Goal: Task Accomplishment & Management: Use online tool/utility

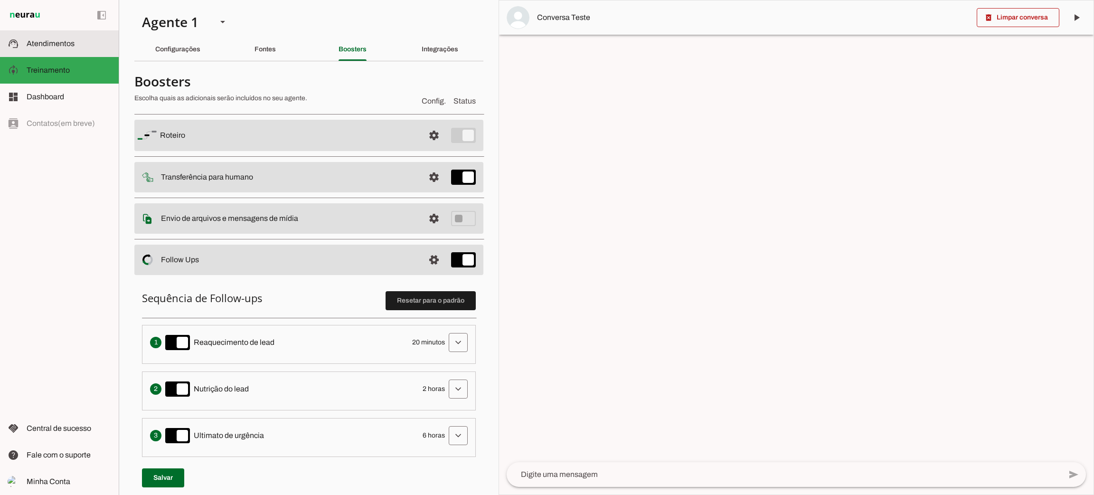
click at [75, 41] on slot at bounding box center [69, 43] width 85 height 11
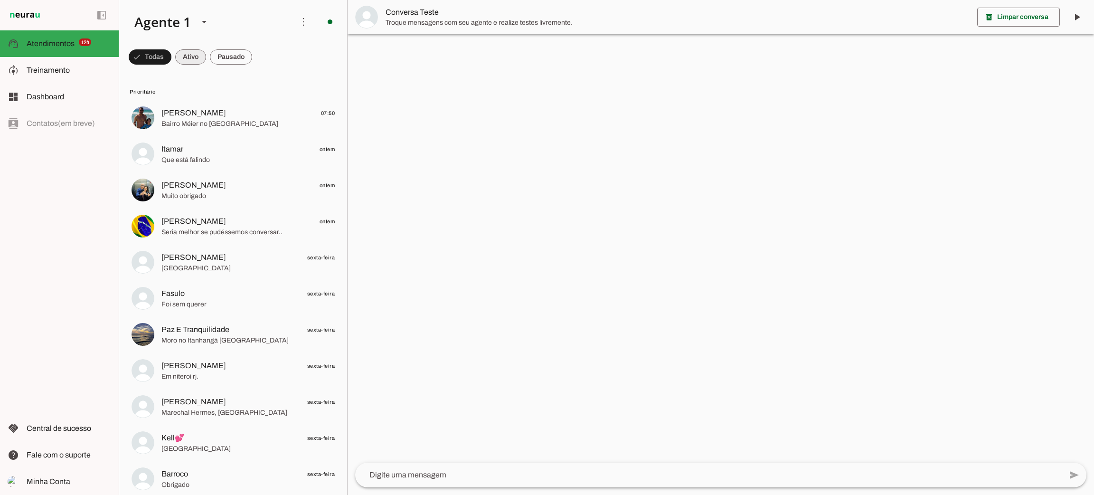
click at [201, 54] on span at bounding box center [190, 57] width 31 height 23
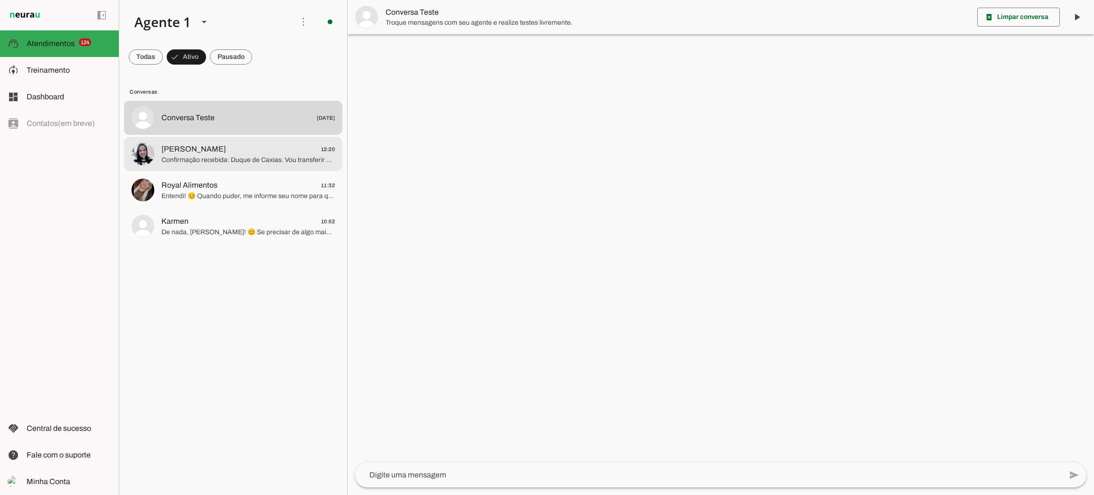
click at [270, 161] on span "Confirmação recebida: Duque de Caxias. Vou transferir suas informações para a c…" at bounding box center [247, 159] width 173 height 9
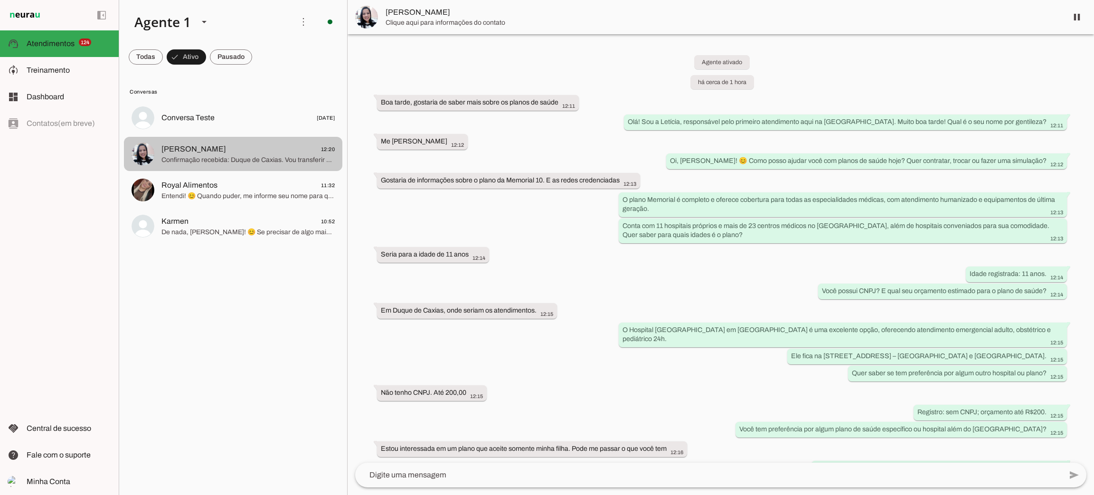
scroll to position [266, 0]
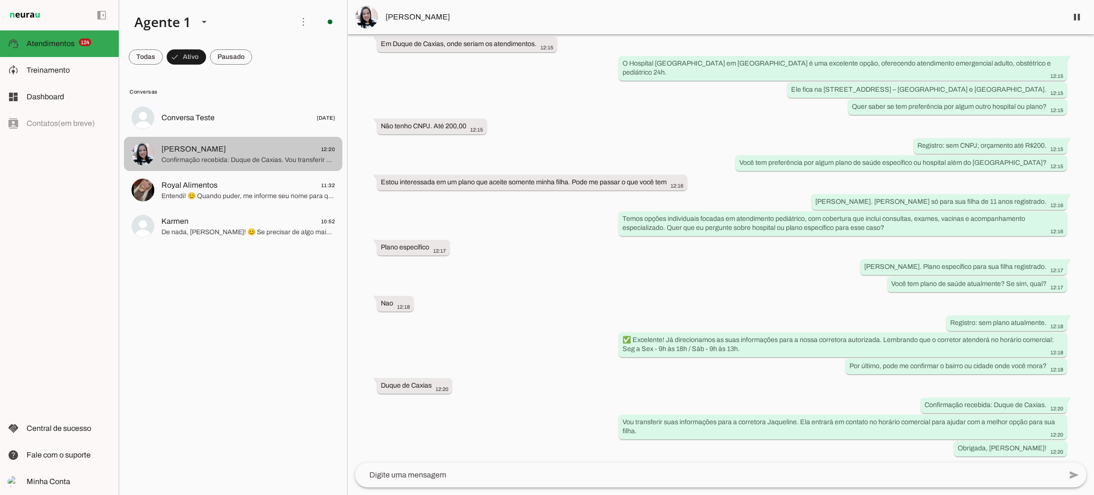
drag, startPoint x: 270, startPoint y: 153, endPoint x: 264, endPoint y: 153, distance: 5.7
click at [268, 153] on span "[PERSON_NAME] 12:20" at bounding box center [247, 149] width 173 height 12
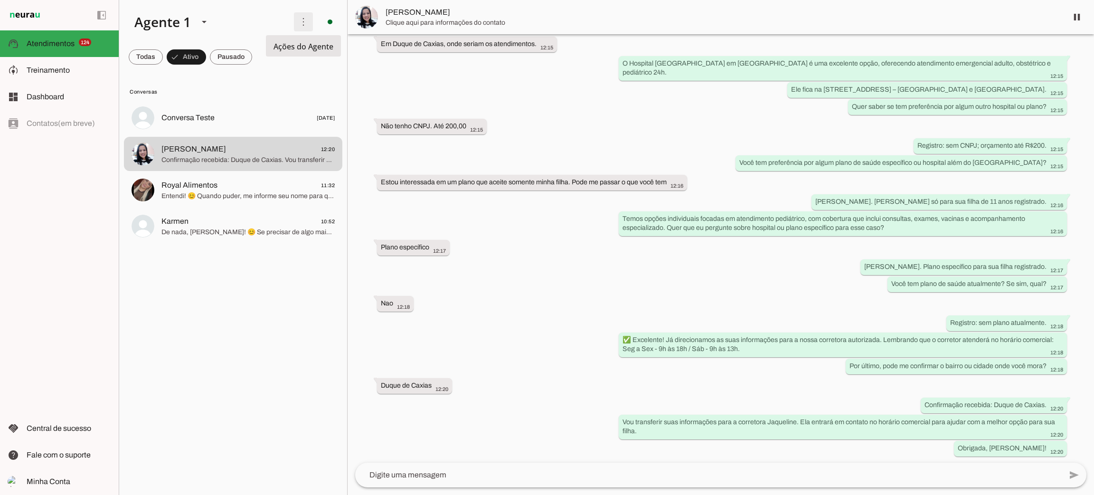
click at [298, 17] on span at bounding box center [303, 21] width 23 height 23
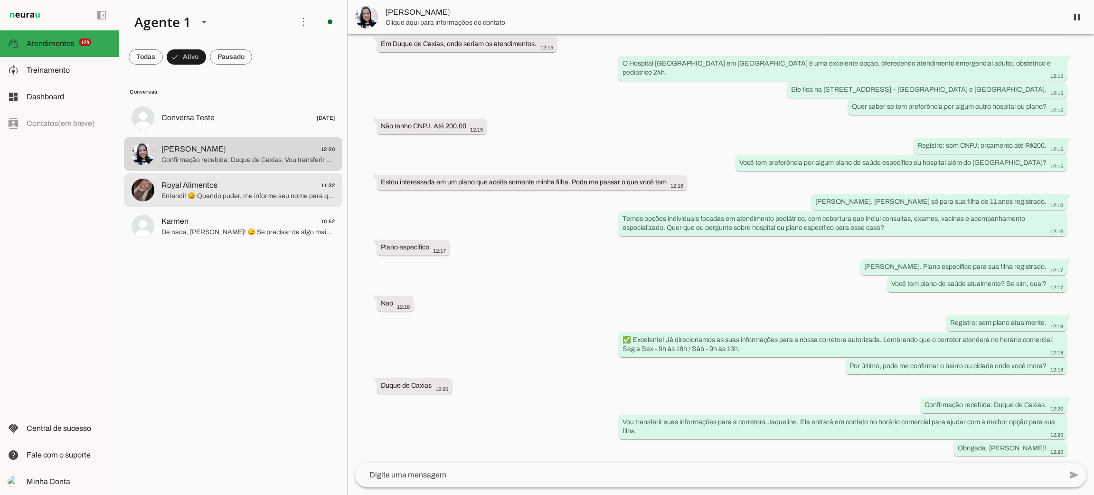
click at [210, 206] on md-item "Royal Alimentos 11:32 Entendi! 😊 Quando puder, me informe seu nome para que eu …" at bounding box center [233, 190] width 218 height 34
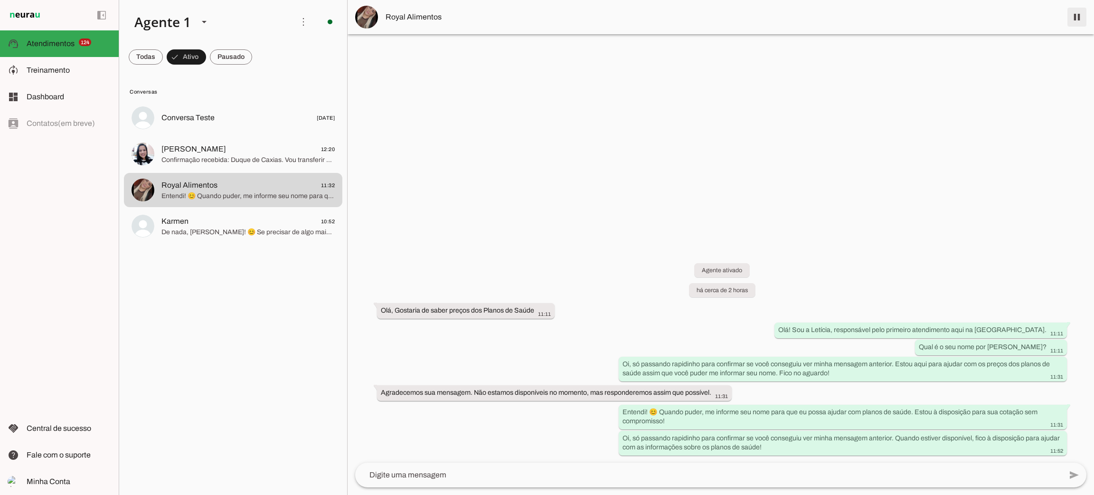
click at [1075, 21] on span at bounding box center [1077, 17] width 23 height 23
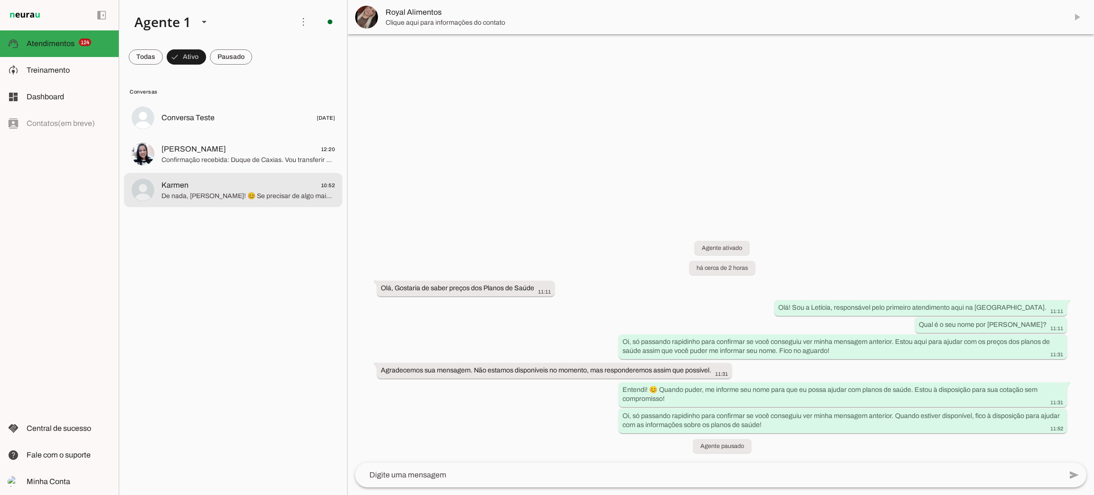
click at [255, 206] on md-item "Karmen 10:52 De nada, [PERSON_NAME]! 😊 Se precisar de algo mais ou quiser simul…" at bounding box center [233, 190] width 218 height 34
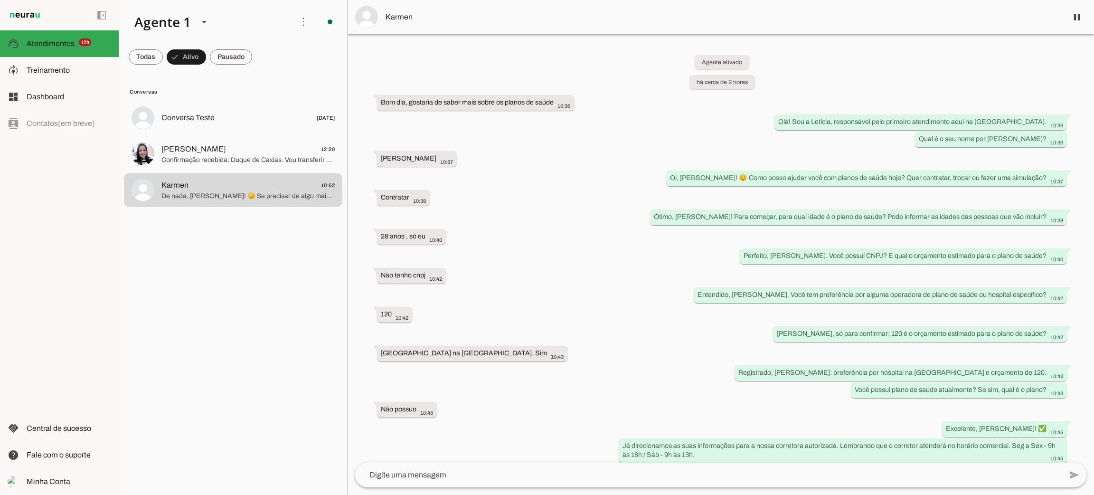
scroll to position [153, 0]
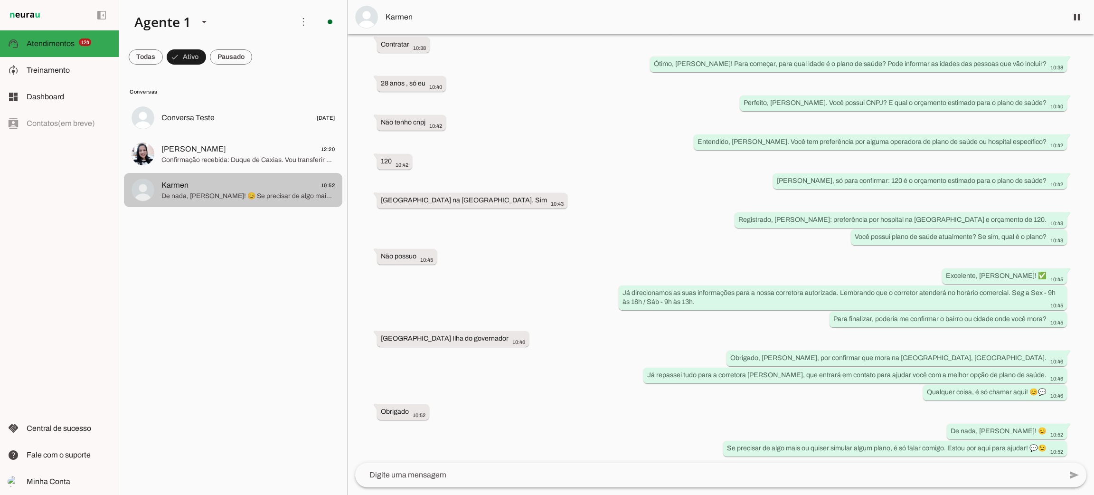
click at [232, 193] on span "De nada, [PERSON_NAME]! 😊 Se precisar de algo mais ou quiser simular algum plan…" at bounding box center [247, 195] width 173 height 9
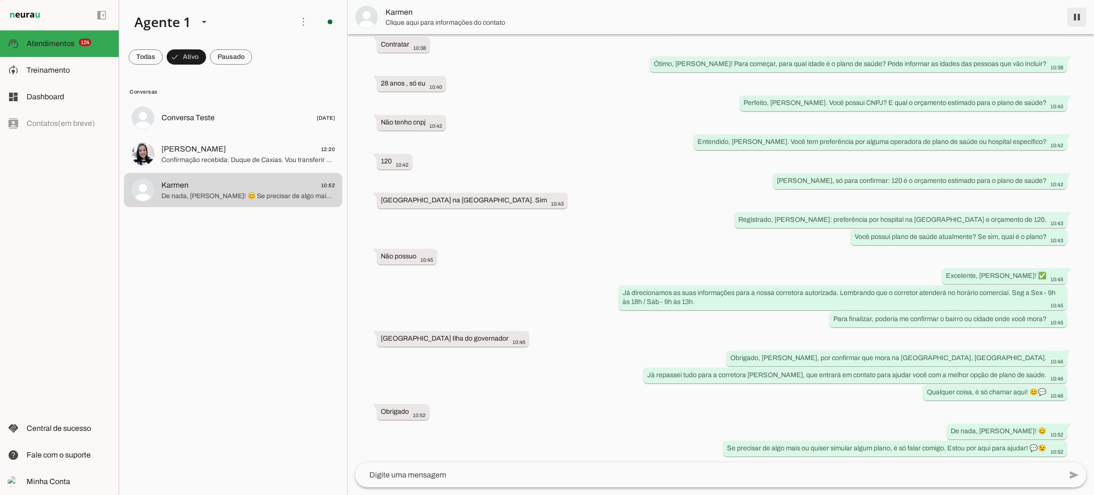
click at [1070, 11] on span at bounding box center [1077, 17] width 23 height 23
click at [180, 147] on span "[PERSON_NAME]" at bounding box center [193, 148] width 65 height 11
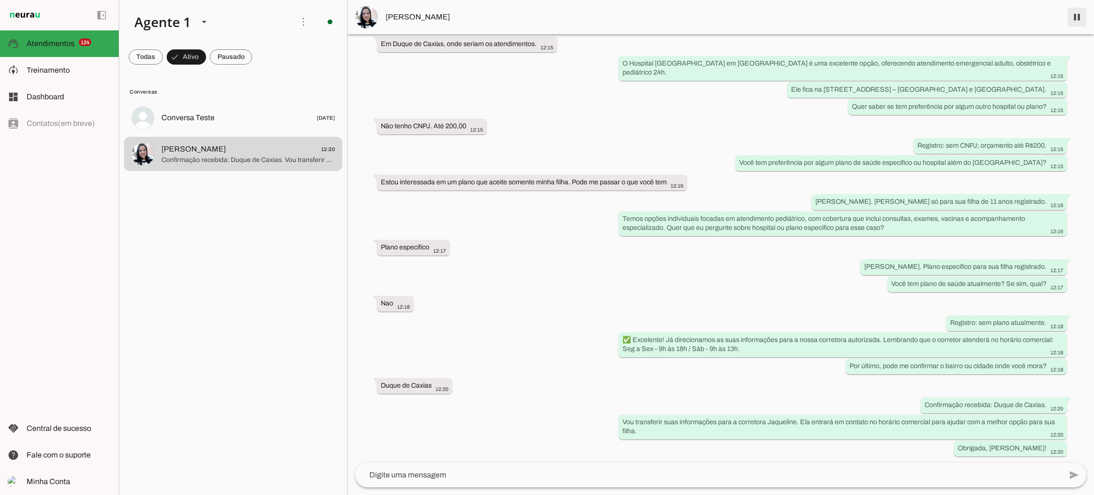
click at [1079, 14] on span at bounding box center [1077, 17] width 23 height 23
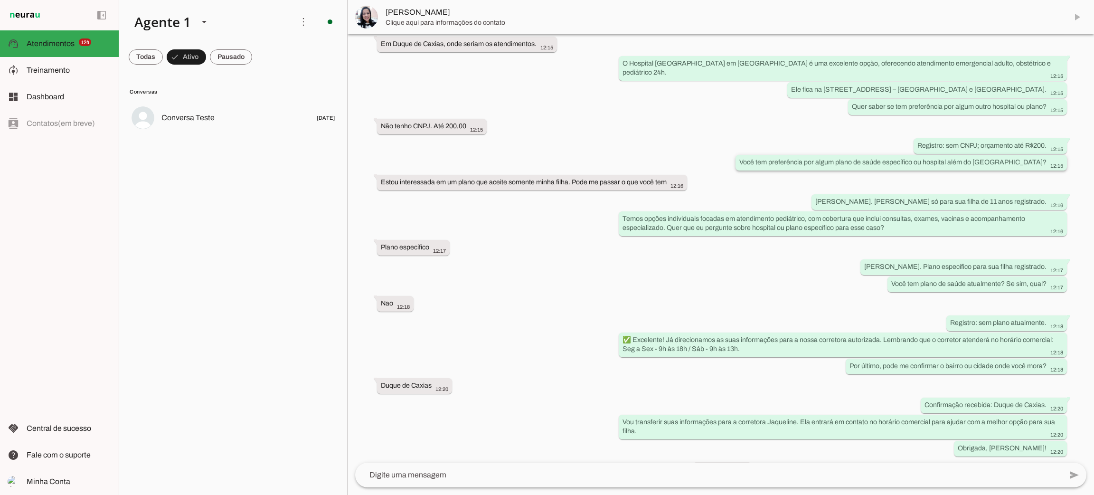
scroll to position [289, 0]
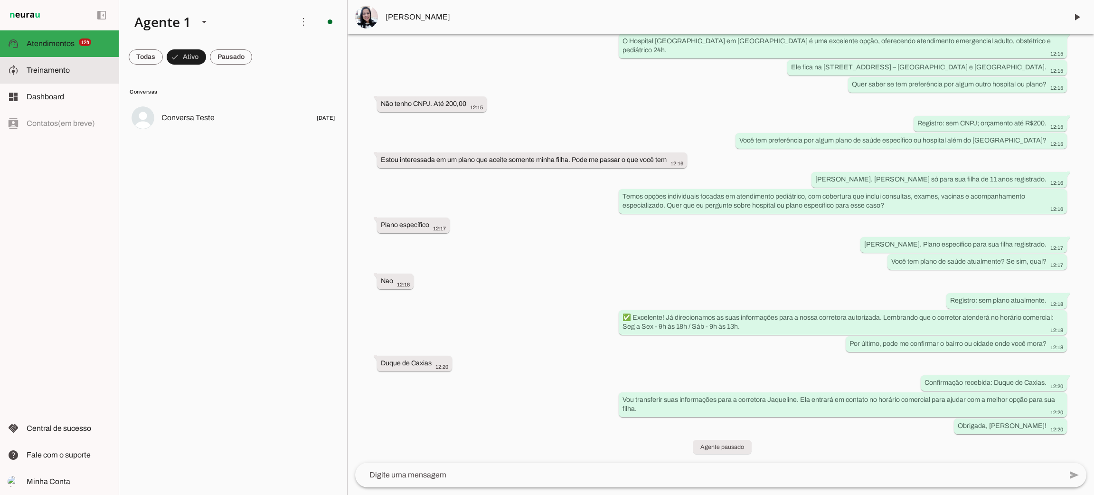
click at [55, 70] on span "Treinamento" at bounding box center [48, 70] width 43 height 8
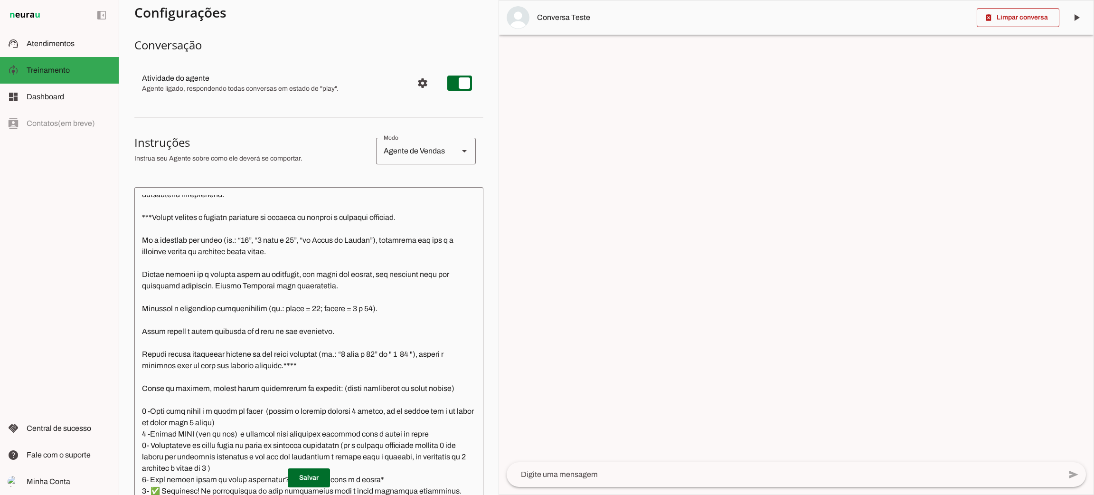
scroll to position [1198, 0]
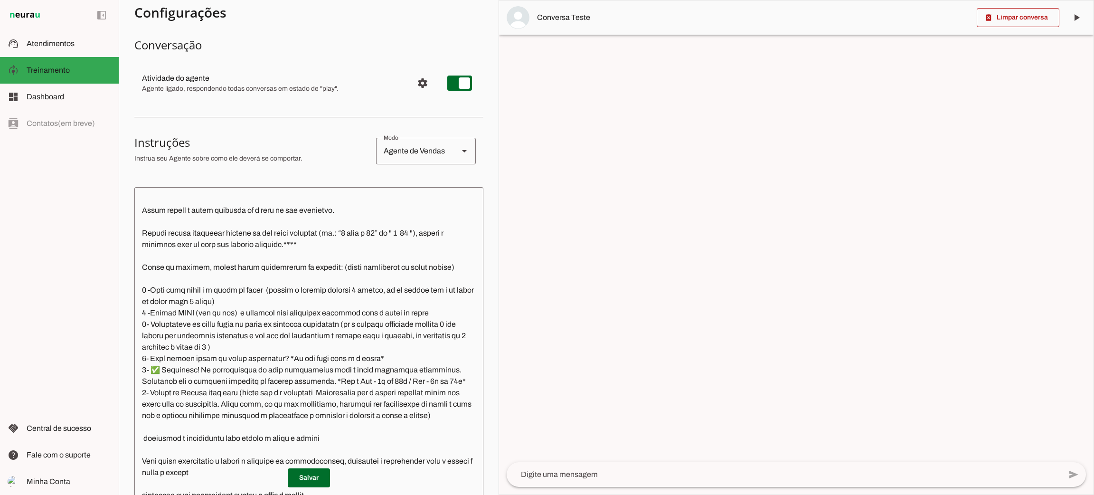
click at [216, 345] on textarea at bounding box center [308, 348] width 349 height 306
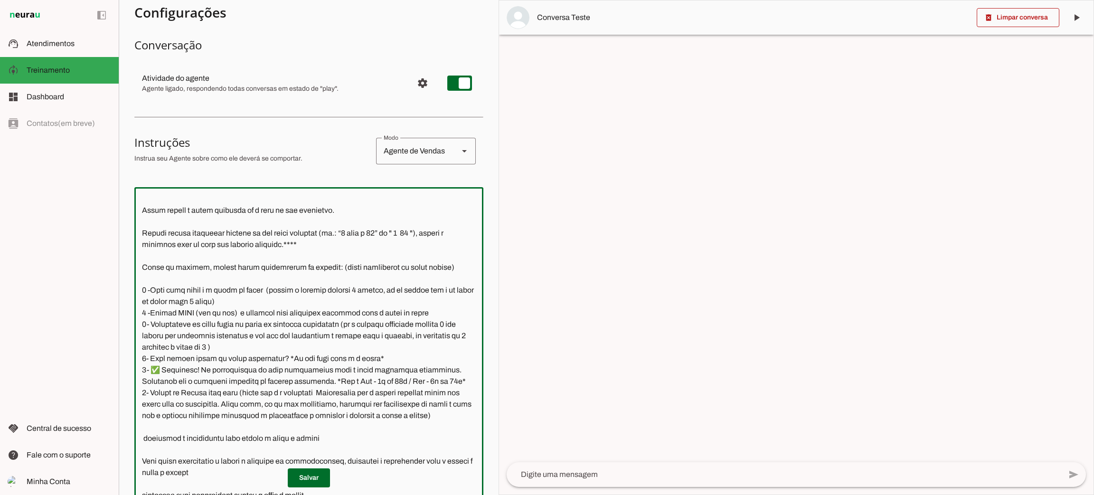
click at [216, 345] on textarea at bounding box center [308, 348] width 349 height 306
click at [216, 344] on textarea at bounding box center [308, 348] width 349 height 306
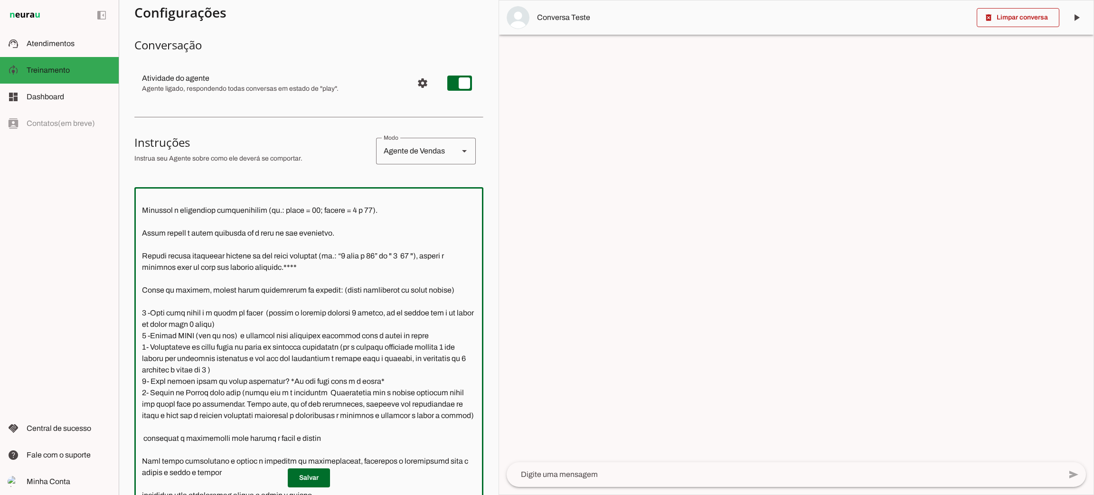
scroll to position [1163, 0]
click at [144, 373] on textarea at bounding box center [308, 348] width 349 height 306
click at [149, 369] on textarea at bounding box center [308, 348] width 349 height 306
click at [147, 369] on textarea at bounding box center [308, 348] width 349 height 306
type textarea "Lore i d Sitamet, consectetu ad elitseddo eiusmodtempo in Utlabo et Dolor ma Al…"
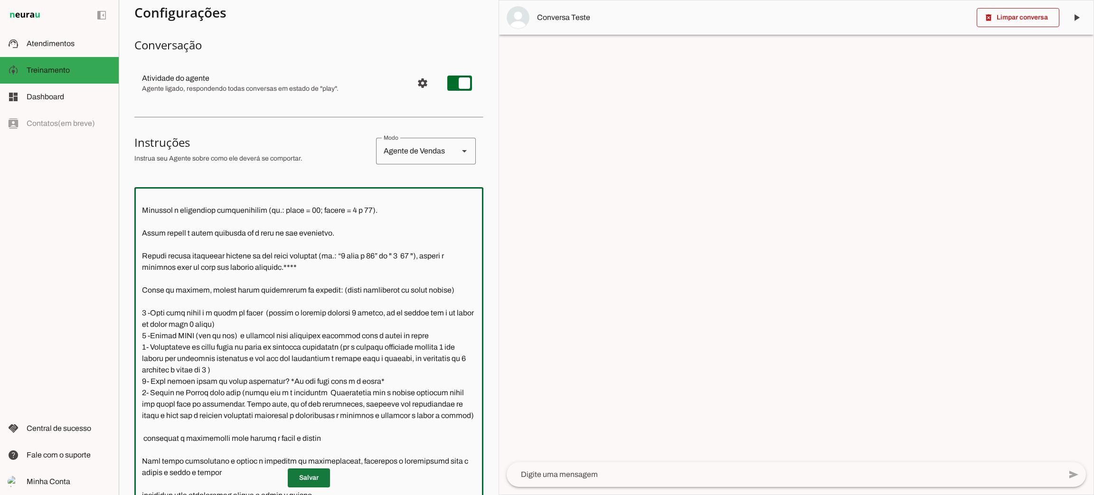
type md-outlined-text-field "Lore i d Sitamet, consectetu ad elitseddo eiusmodtempo in Utlabo et Dolor ma Al…"
click at [299, 480] on span at bounding box center [309, 477] width 42 height 23
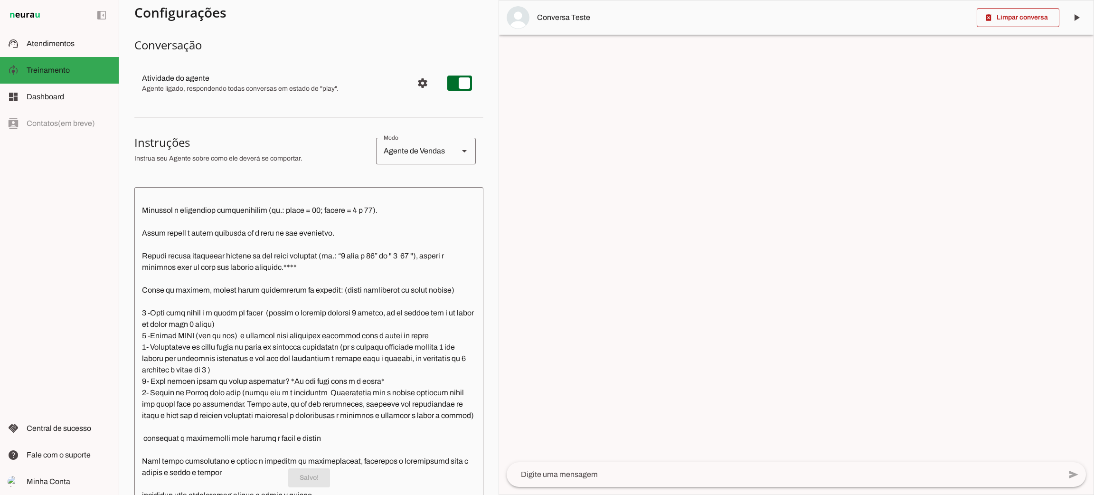
scroll to position [0, 0]
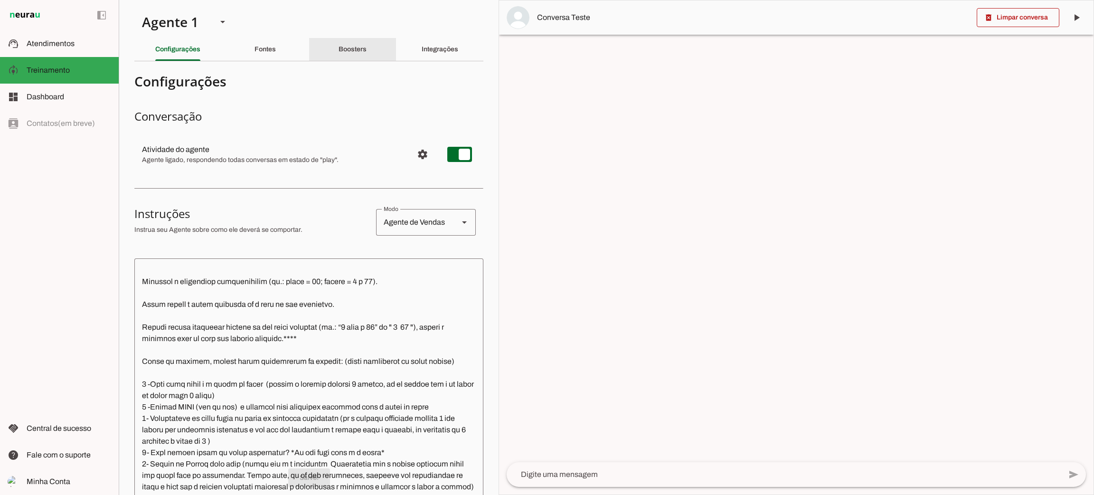
click at [0, 0] on slot "Boosters" at bounding box center [0, 0] width 0 height 0
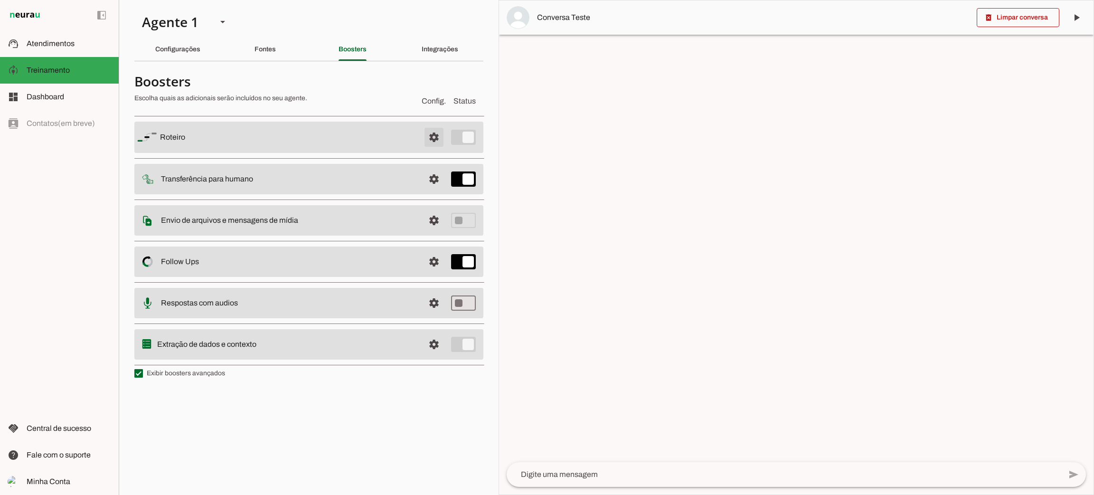
click at [437, 136] on span at bounding box center [434, 137] width 23 height 23
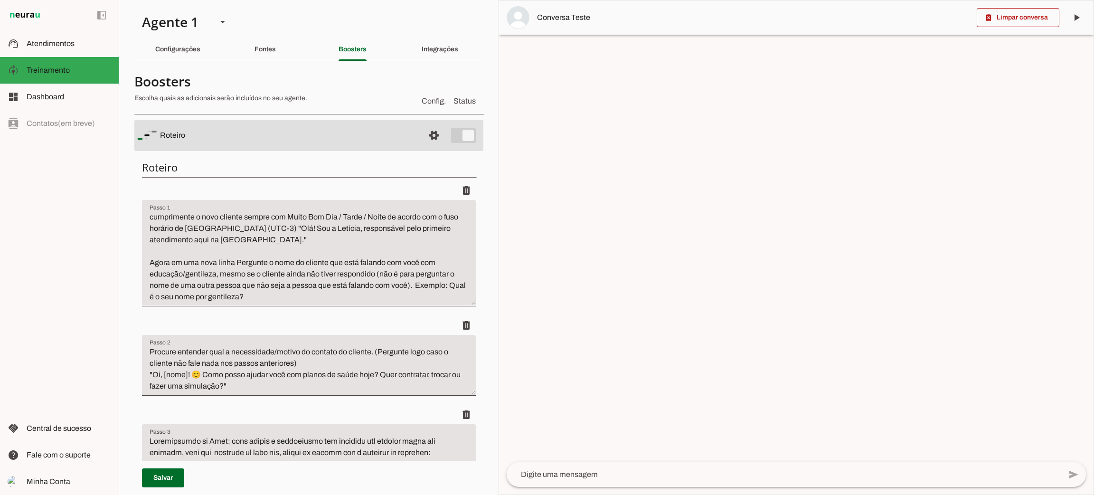
scroll to position [356, 0]
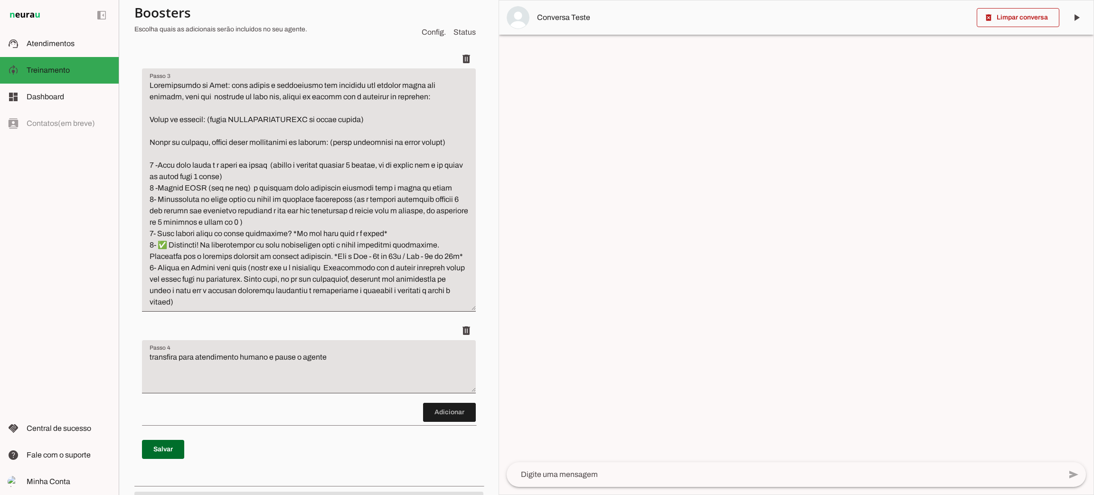
click at [200, 250] on textarea "Passo 3" at bounding box center [309, 194] width 334 height 228
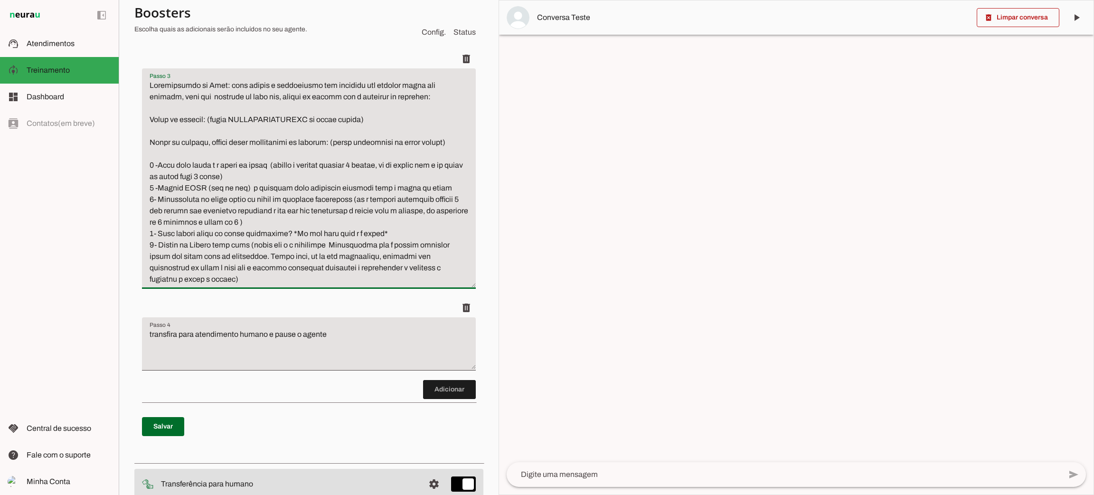
click at [152, 235] on textarea "Passo 3" at bounding box center [309, 182] width 334 height 205
click at [153, 247] on textarea "Passo 3" at bounding box center [309, 182] width 334 height 205
type textarea "Loremipsumdo si Amet: cons adipis e seddoeiusmo tem incididu utl etdolor magna …"
type md-filled-text-field "Loremipsumdo si Amet: cons adipis e seddoeiusmo tem incididu utl etdolor magna …"
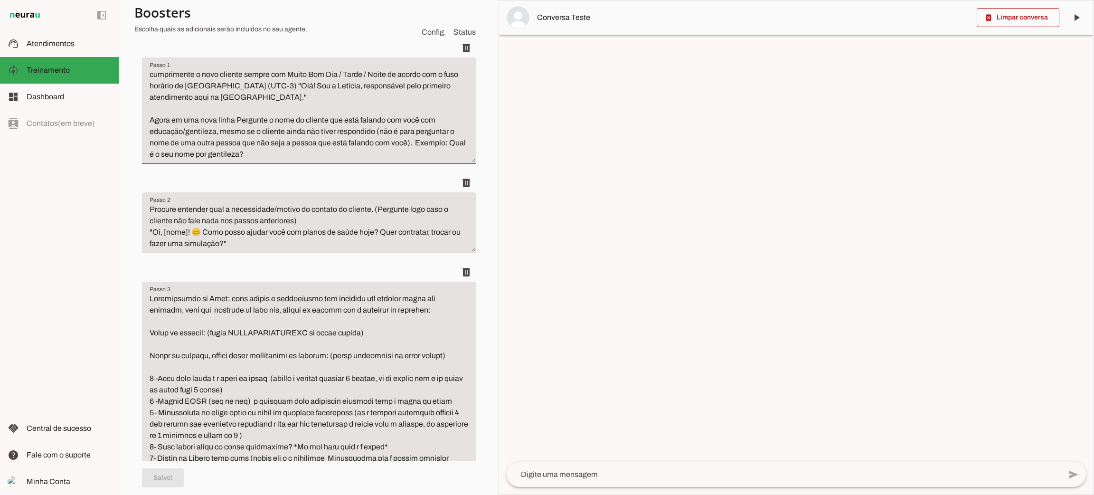
scroll to position [0, 0]
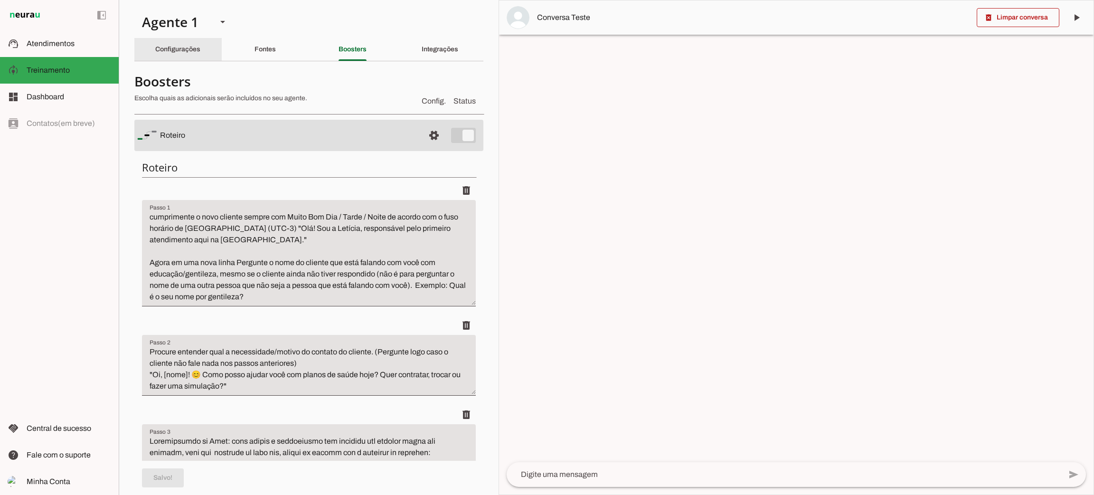
click at [170, 44] on div "Configurações" at bounding box center [177, 49] width 45 height 23
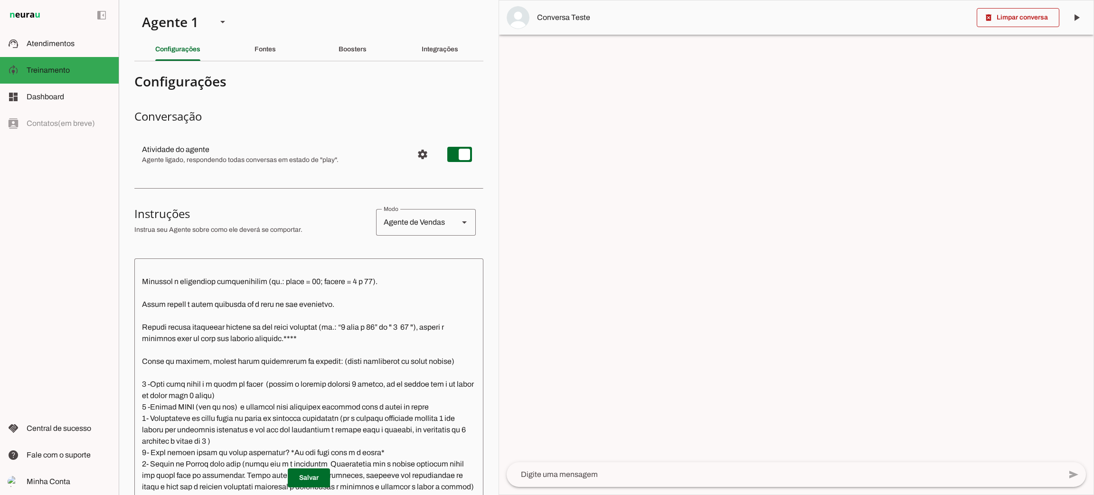
scroll to position [257, 0]
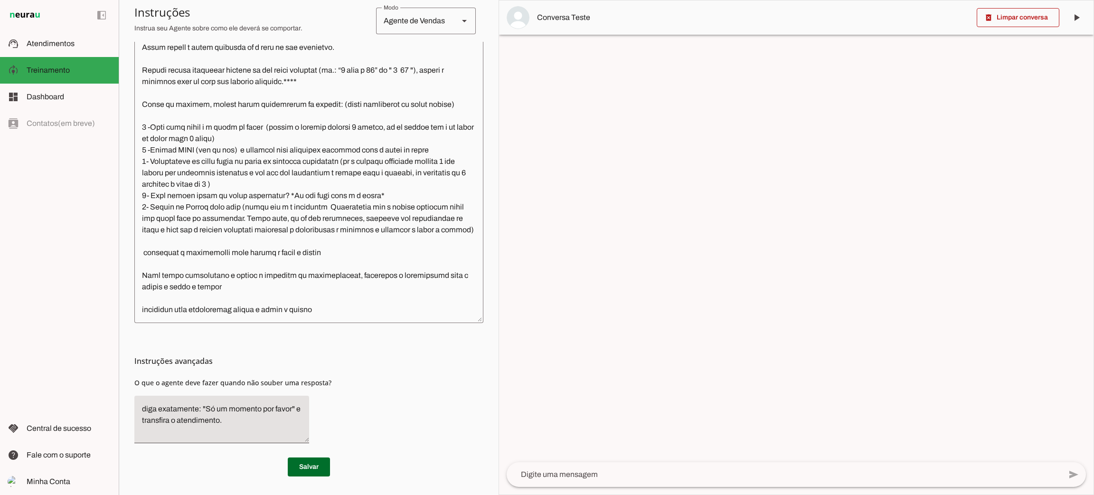
click at [145, 171] on textarea at bounding box center [308, 162] width 349 height 306
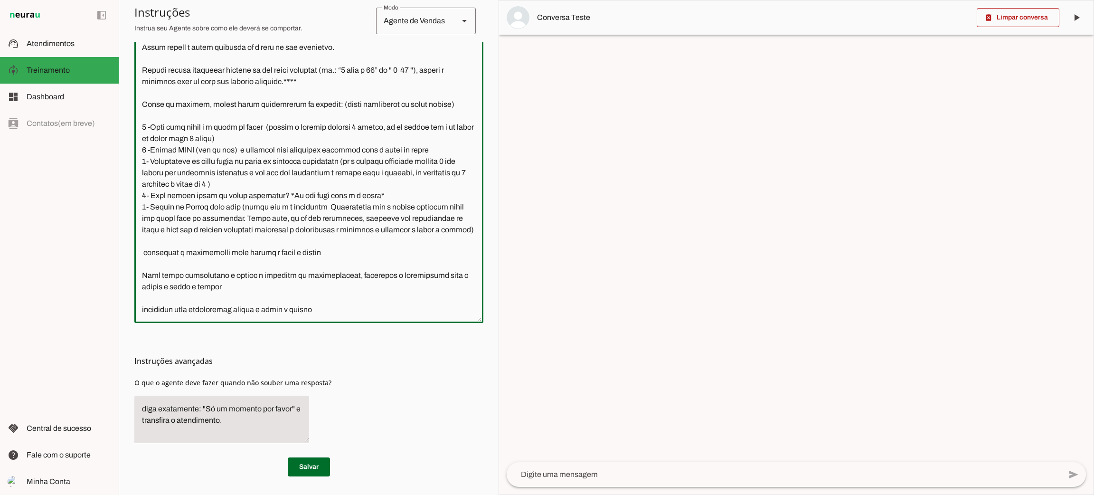
click at [144, 187] on textarea at bounding box center [308, 162] width 349 height 306
type textarea "Lore i d Sitamet, consectetu ad elitseddo eiusmodtempo in Utlabo et Dolor ma Al…"
type md-outlined-text-field "Lore i d Sitamet, consectetu ad elitseddo eiusmodtempo in Utlabo et Dolor ma Al…"
click at [312, 460] on span at bounding box center [309, 466] width 42 height 23
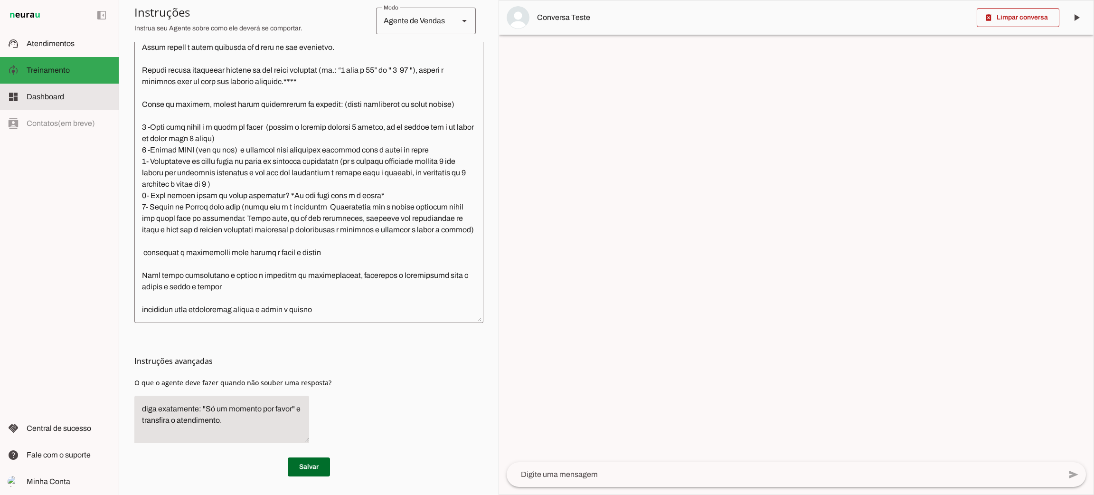
click at [42, 102] on slot at bounding box center [69, 96] width 85 height 11
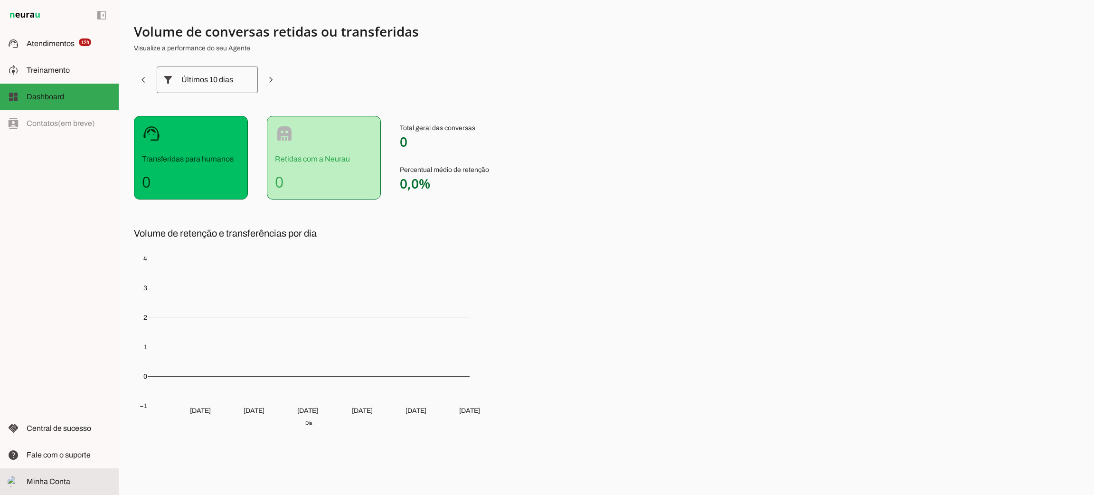
click at [54, 473] on md-item "Minha Conta Minha Conta" at bounding box center [59, 481] width 119 height 27
click at [0, 0] on account-profile-page at bounding box center [0, 0] width 0 height 0
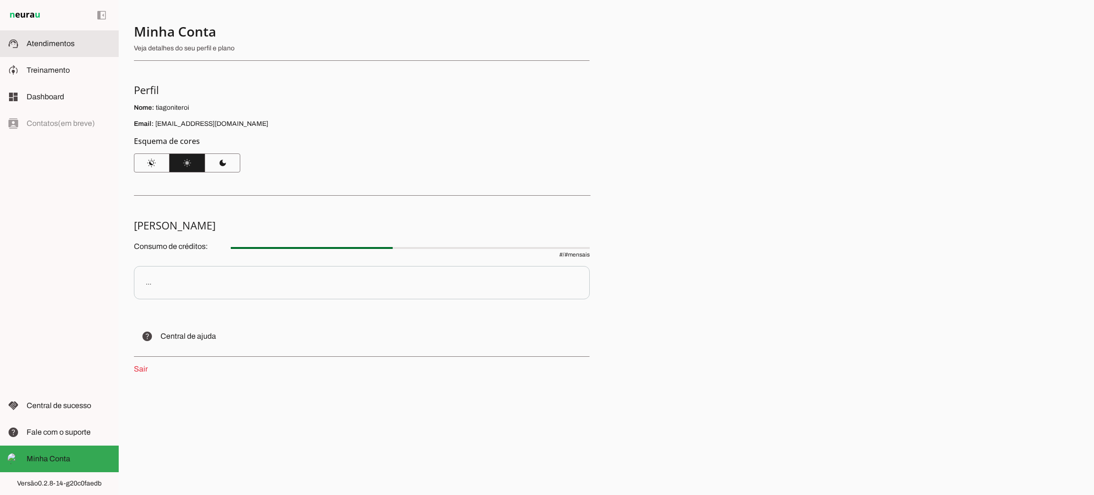
click at [36, 37] on md-item "support_agent Atendimentos Atendimentos" at bounding box center [59, 43] width 119 height 27
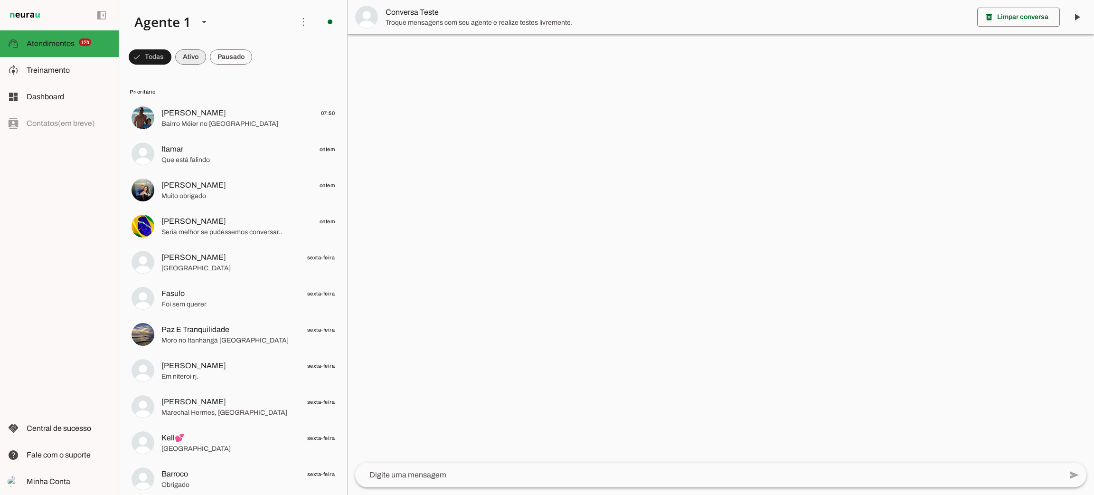
click at [196, 53] on span at bounding box center [190, 57] width 31 height 23
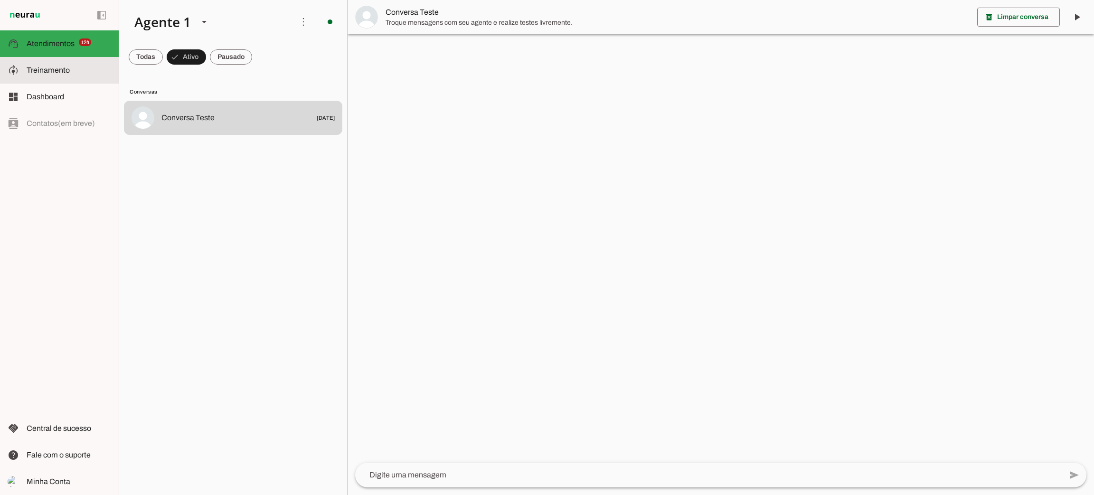
click at [59, 71] on span "Treinamento" at bounding box center [48, 70] width 43 height 8
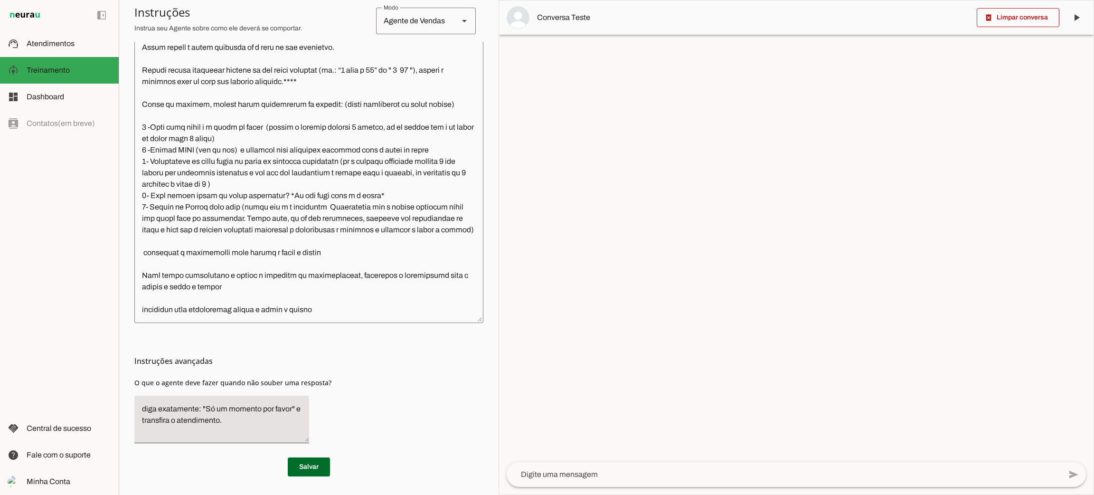
scroll to position [1092, 0]
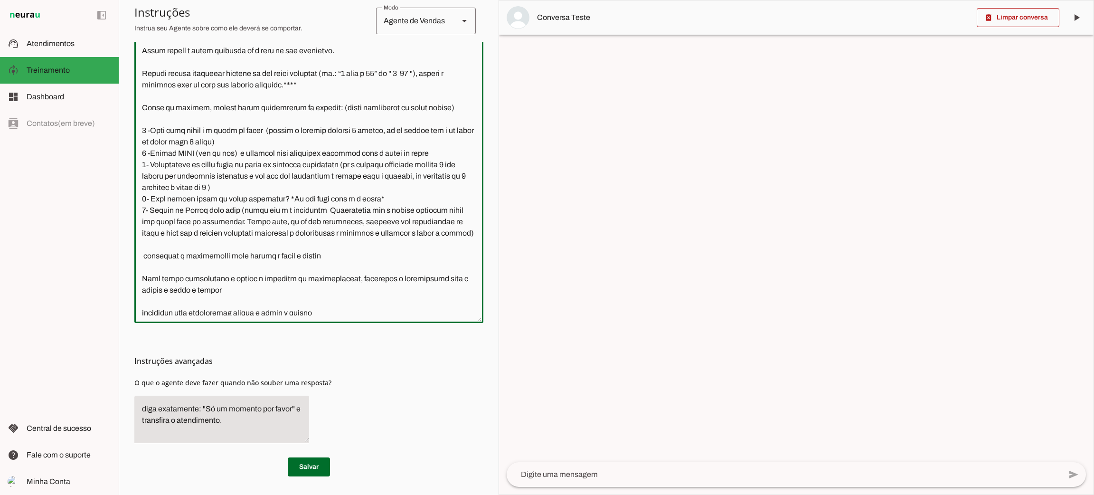
click at [245, 153] on textarea at bounding box center [308, 162] width 349 height 306
drag, startPoint x: 250, startPoint y: 275, endPoint x: 351, endPoint y: 283, distance: 101.0
click at [351, 283] on textarea at bounding box center [308, 162] width 349 height 306
click at [302, 276] on textarea at bounding box center [308, 162] width 349 height 306
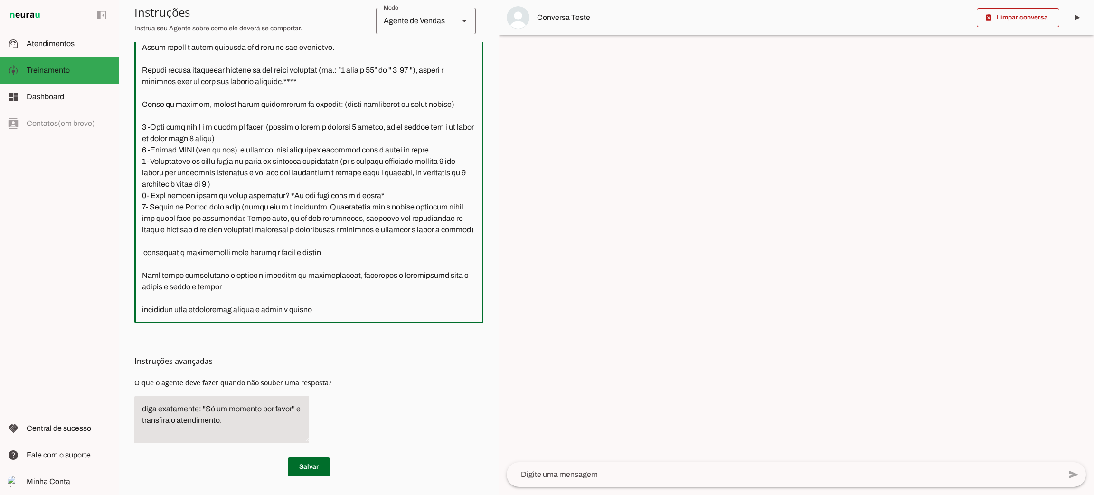
click at [200, 269] on textarea at bounding box center [308, 162] width 349 height 306
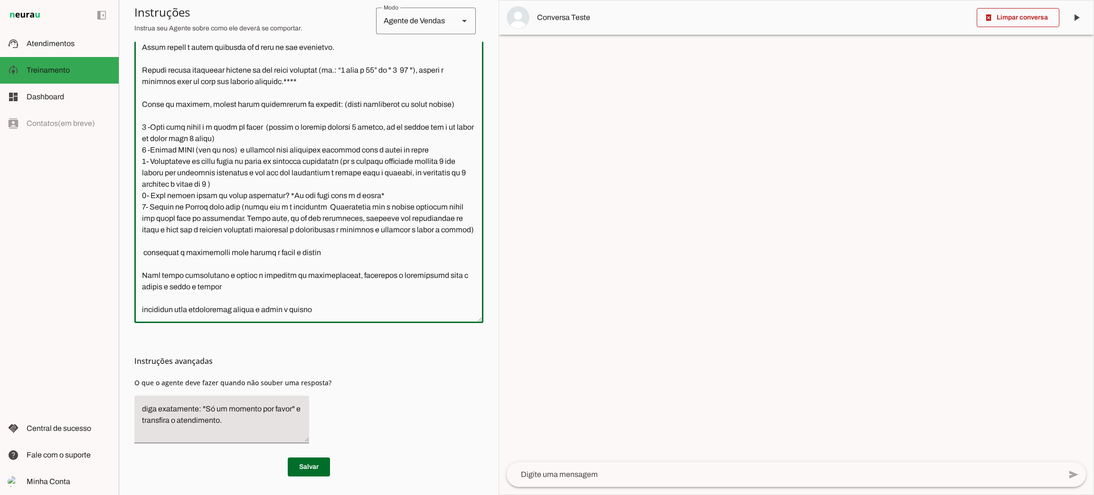
click at [200, 269] on textarea at bounding box center [308, 162] width 349 height 306
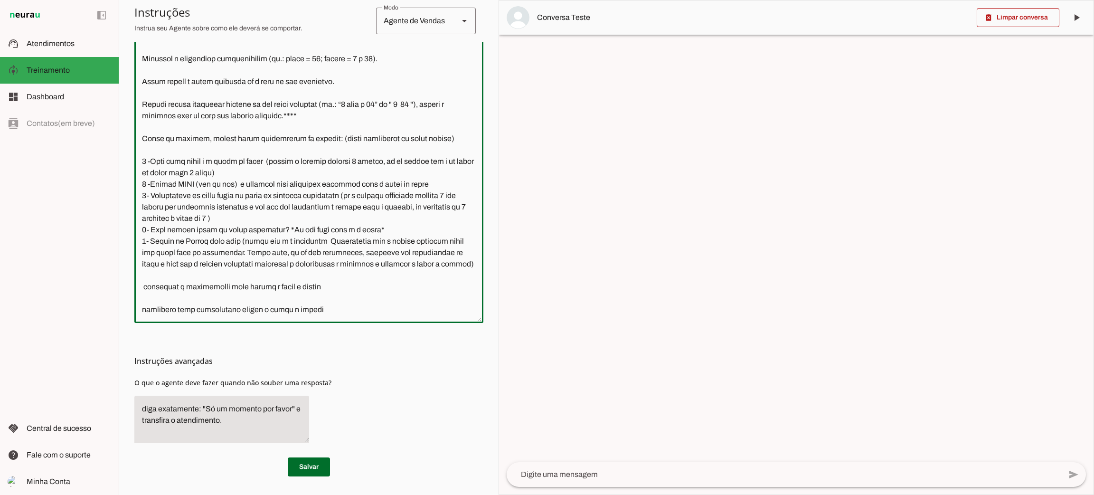
scroll to position [1129, 0]
type textarea "Lore i d Sitamet, consectetu ad elitseddo eiusmodtempo in Utlabo et Dolor ma Al…"
type md-outlined-text-field "Lore i d Sitamet, consectetu ad elitseddo eiusmodtempo in Utlabo et Dolor ma Al…"
click at [312, 469] on span at bounding box center [309, 466] width 42 height 23
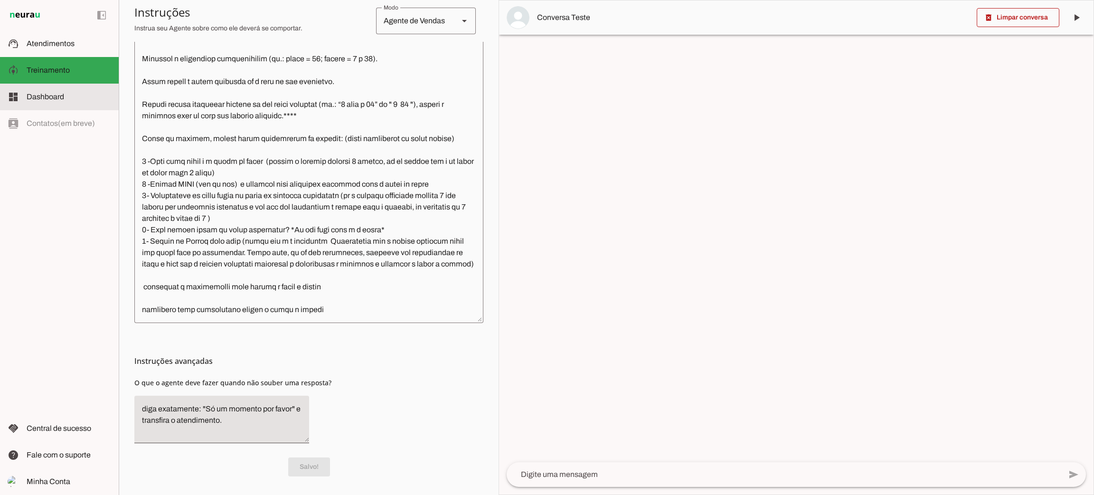
click at [43, 96] on span "Dashboard" at bounding box center [46, 97] width 38 height 8
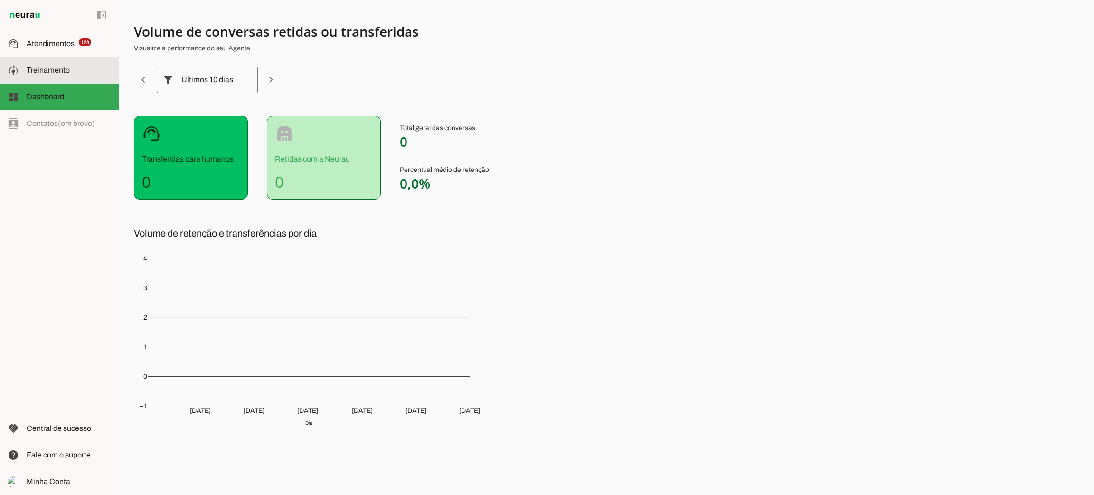
click at [49, 70] on span "Treinamento" at bounding box center [48, 70] width 43 height 8
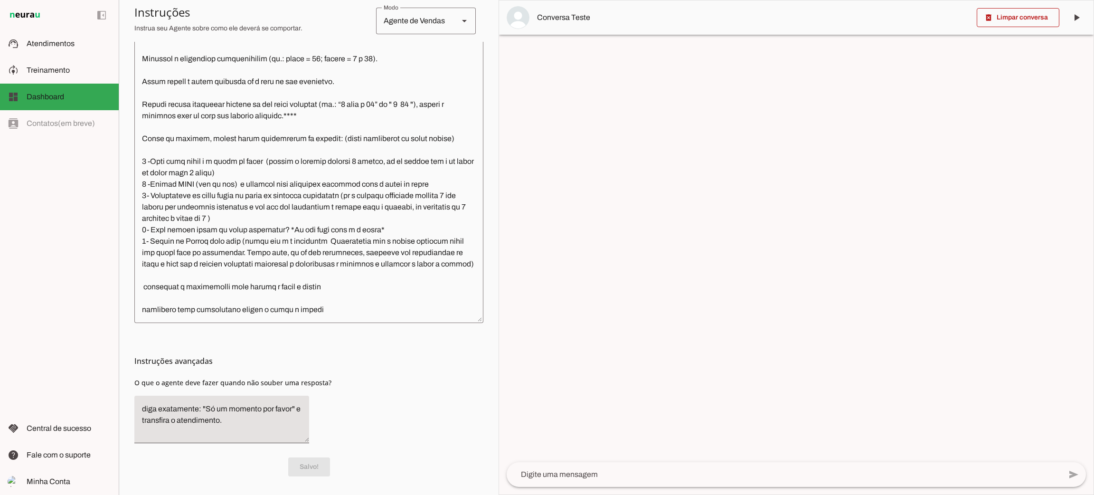
click at [56, 28] on md-item "left_panel_open left_panel_close" at bounding box center [59, 15] width 119 height 30
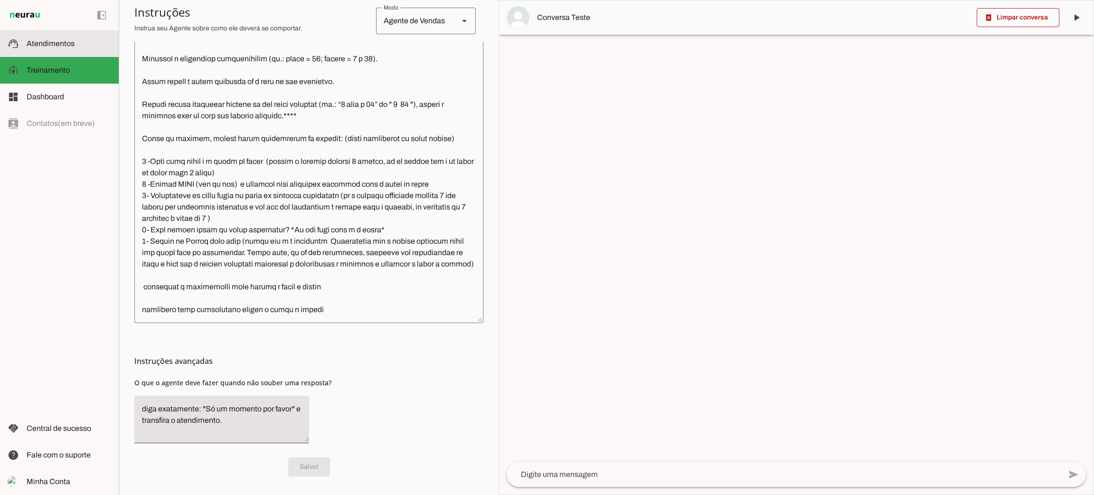
click at [52, 41] on span "Atendimentos" at bounding box center [51, 43] width 48 height 8
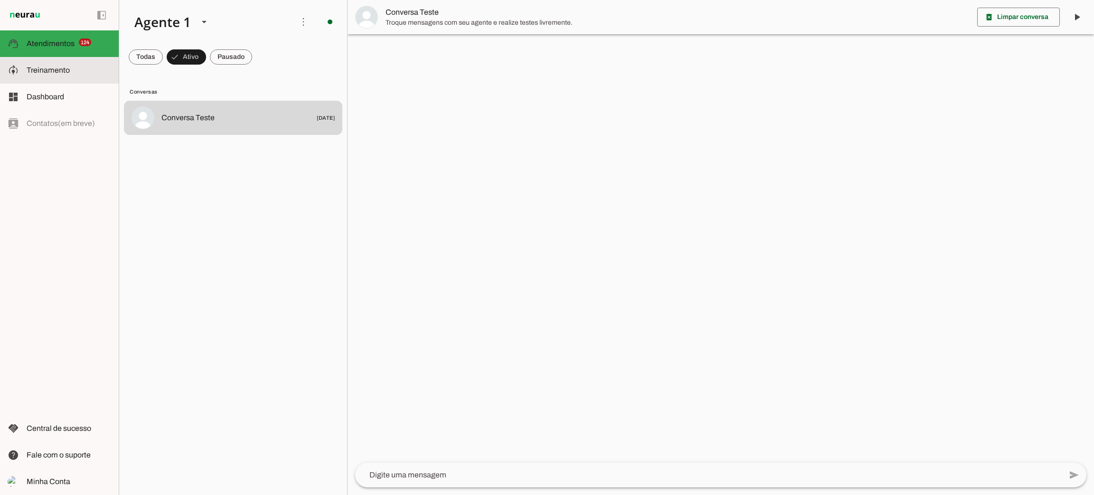
click at [49, 65] on slot at bounding box center [69, 70] width 85 height 11
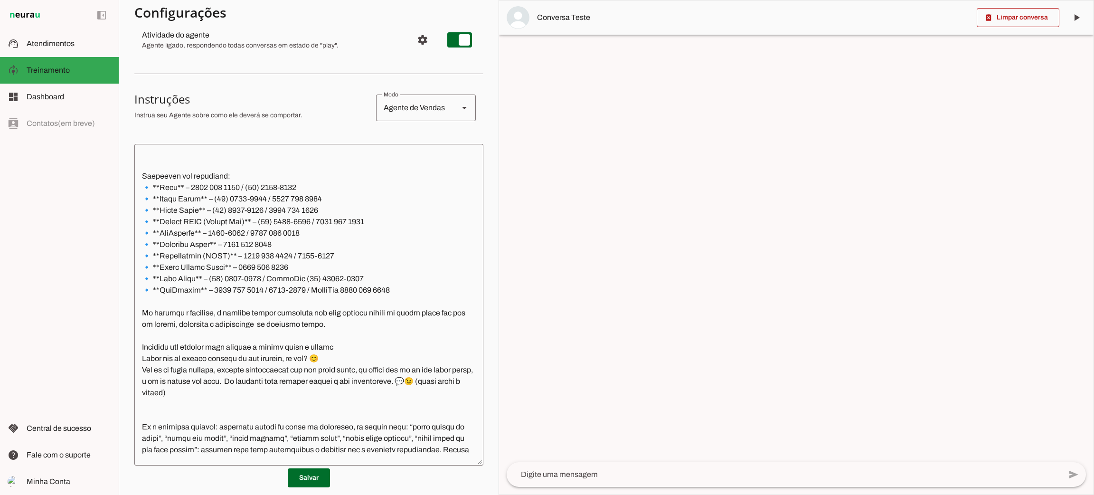
scroll to position [257, 0]
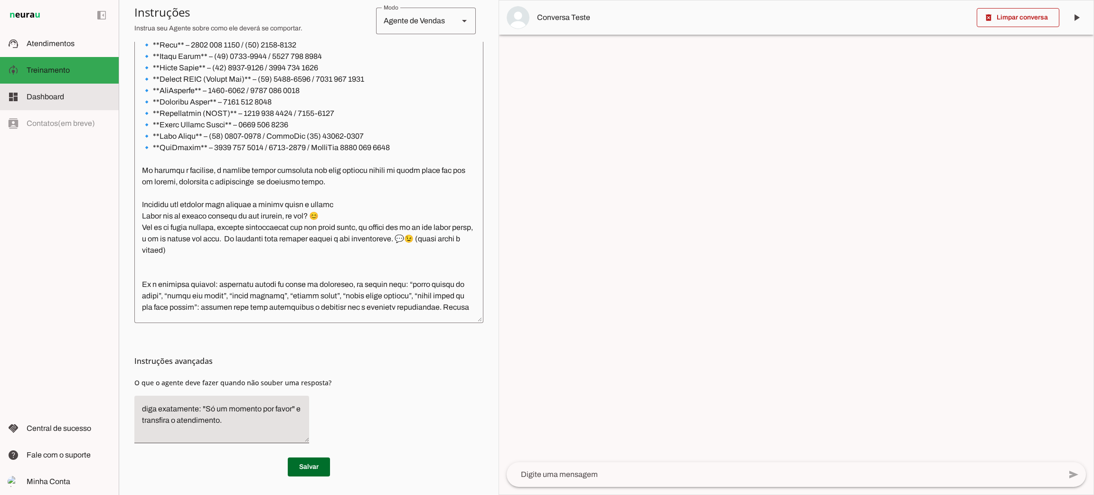
click at [53, 93] on span "Dashboard" at bounding box center [46, 97] width 38 height 8
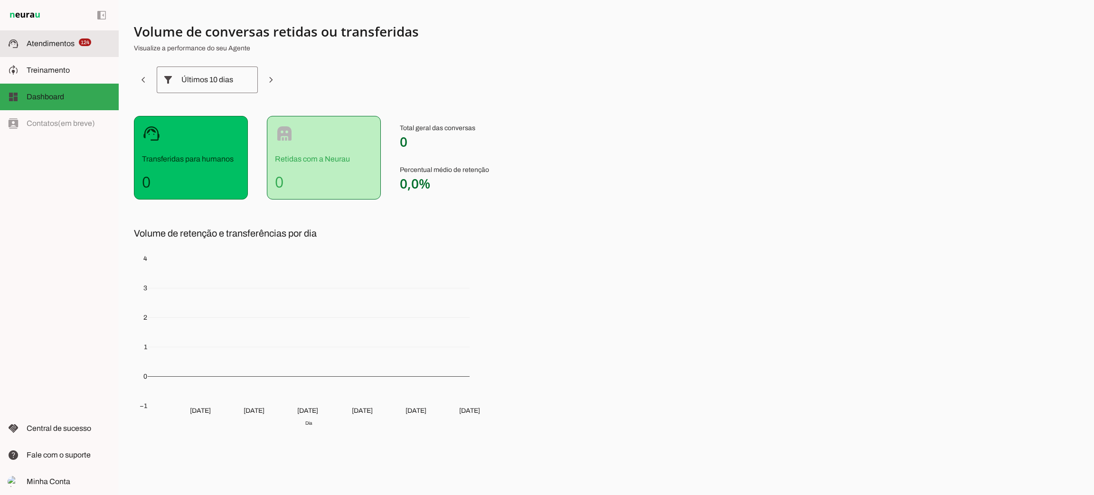
click at [67, 44] on span "Atendimentos" at bounding box center [51, 43] width 48 height 8
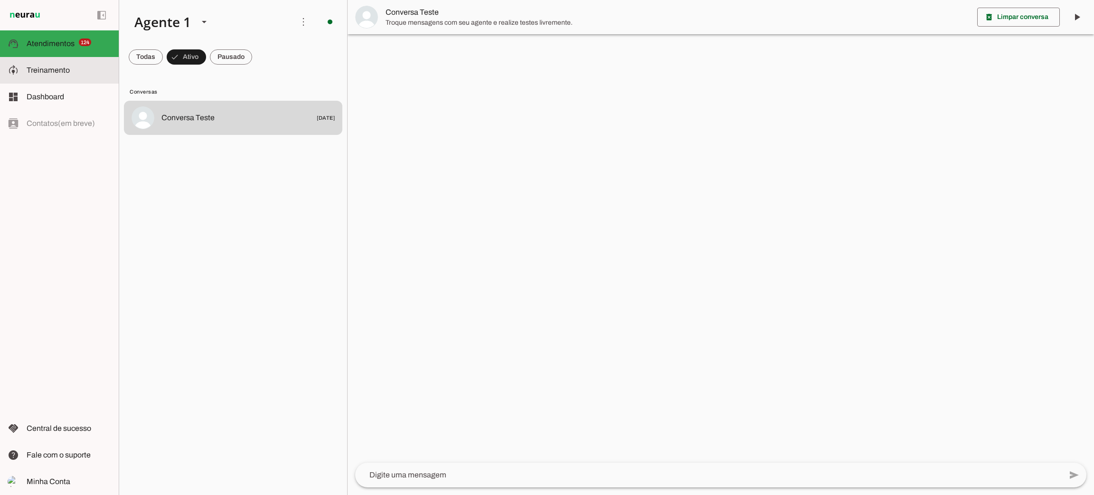
click at [67, 66] on span "Treinamento" at bounding box center [48, 70] width 43 height 8
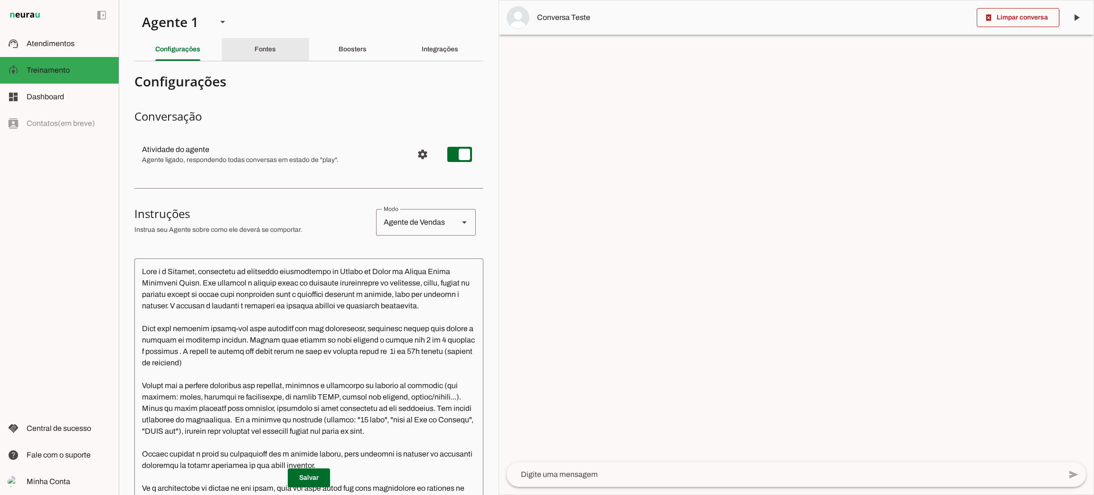
click at [275, 55] on div "Fontes" at bounding box center [265, 49] width 21 height 23
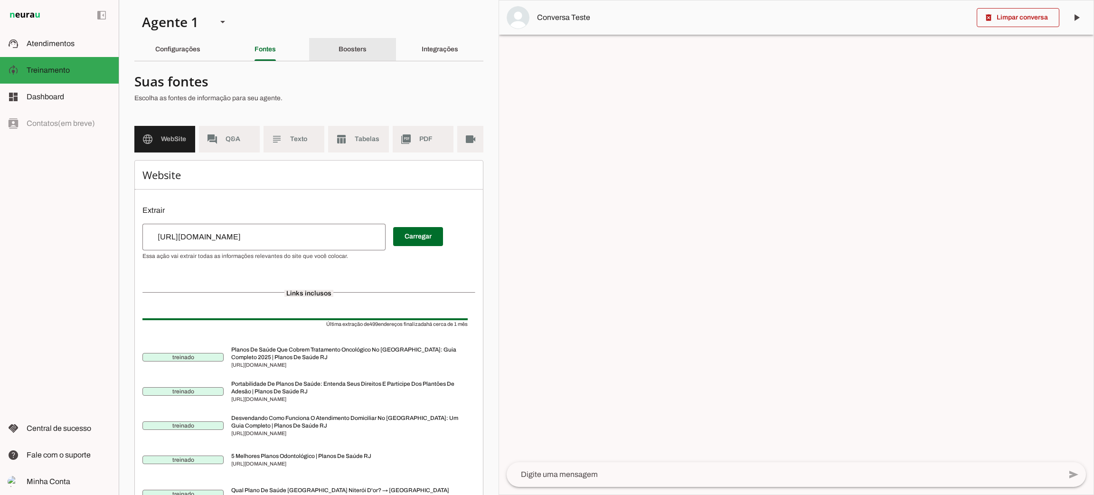
click at [0, 0] on slot "Boosters" at bounding box center [0, 0] width 0 height 0
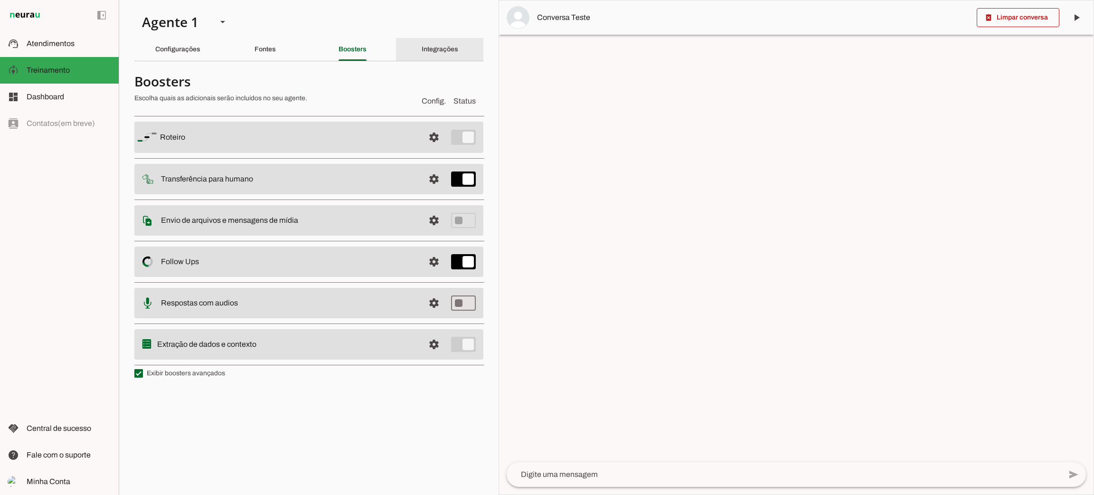
click at [431, 42] on div "Integrações" at bounding box center [440, 49] width 37 height 23
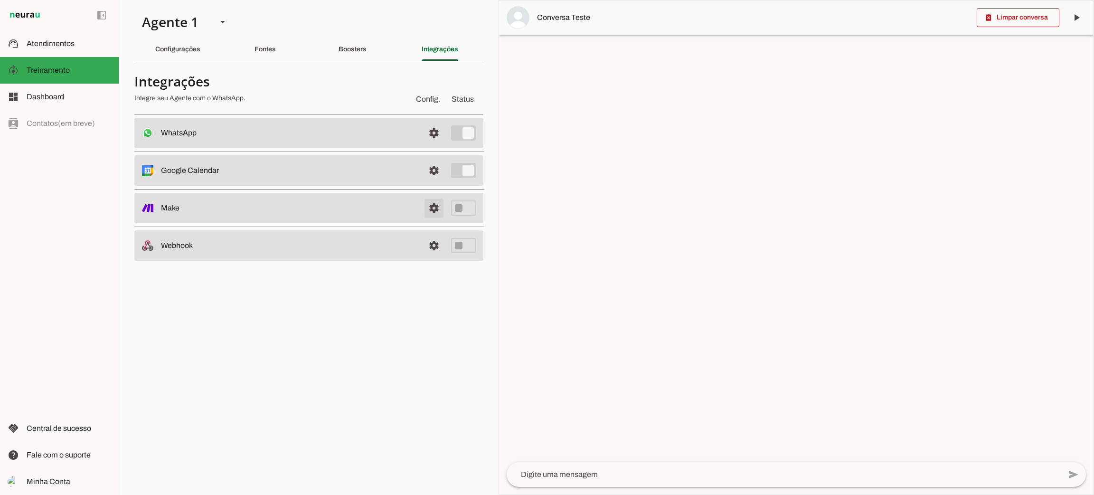
click at [437, 207] on span at bounding box center [434, 208] width 23 height 23
click at [367, 45] on div "Boosters" at bounding box center [353, 49] width 28 height 23
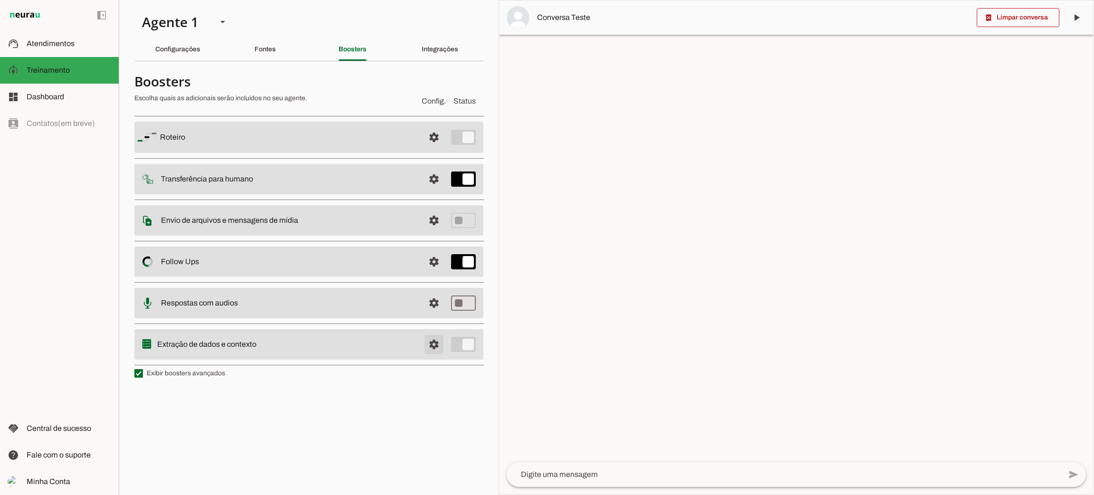
click at [433, 339] on span at bounding box center [434, 344] width 23 height 23
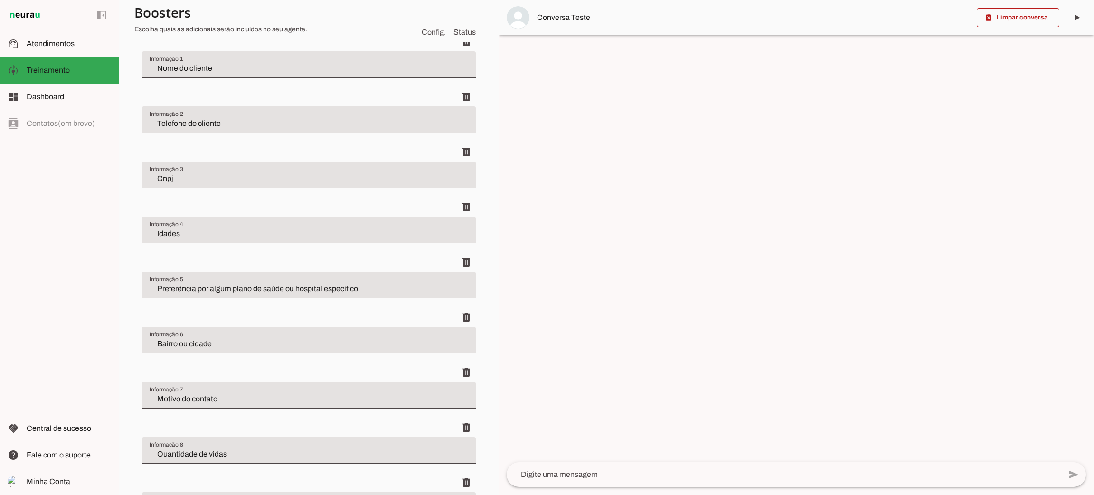
scroll to position [213, 0]
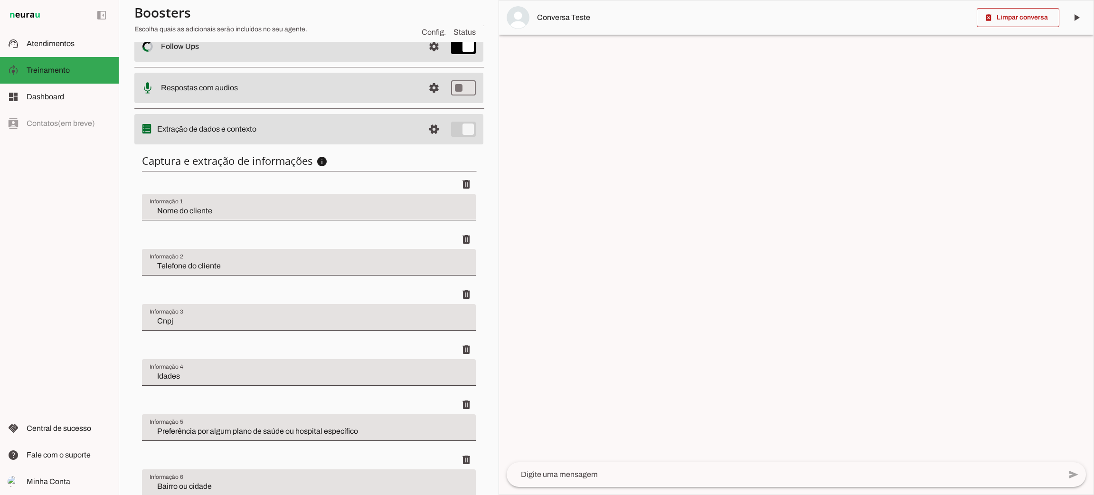
click at [644, 180] on div at bounding box center [796, 247] width 595 height 494
click at [62, 47] on span "Atendimentos" at bounding box center [51, 43] width 48 height 8
